Goal: Information Seeking & Learning: Compare options

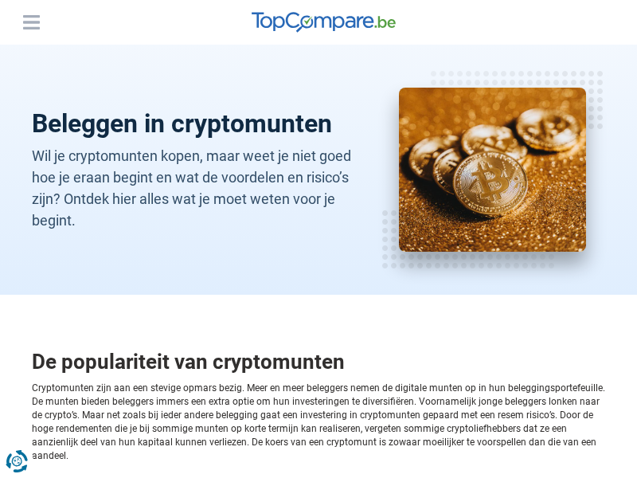
scroll to position [3363, 0]
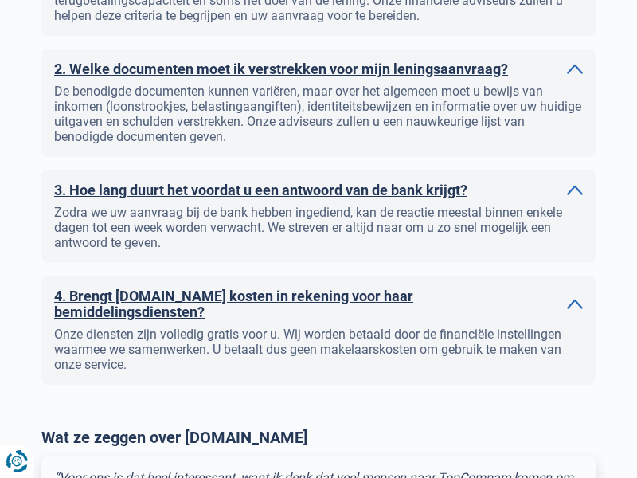
scroll to position [1824, 0]
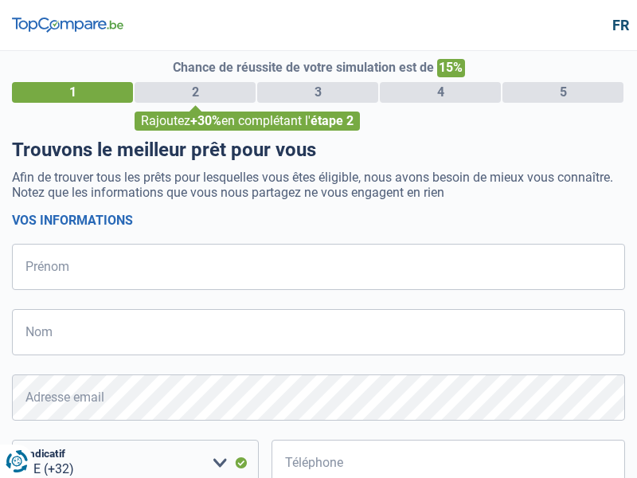
select select "32"
